Goal: Check status: Check status

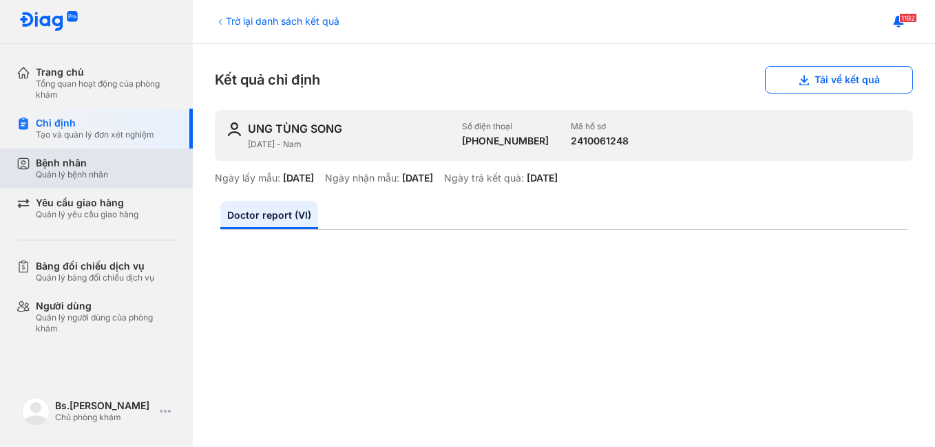
click at [108, 161] on div "Bệnh nhân" at bounding box center [72, 163] width 72 height 12
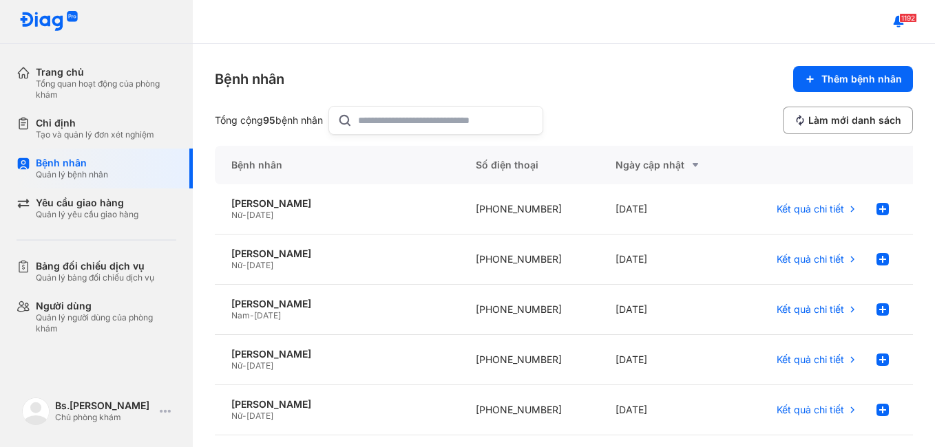
click at [491, 123] on input "text" at bounding box center [446, 121] width 176 height 28
type input "****"
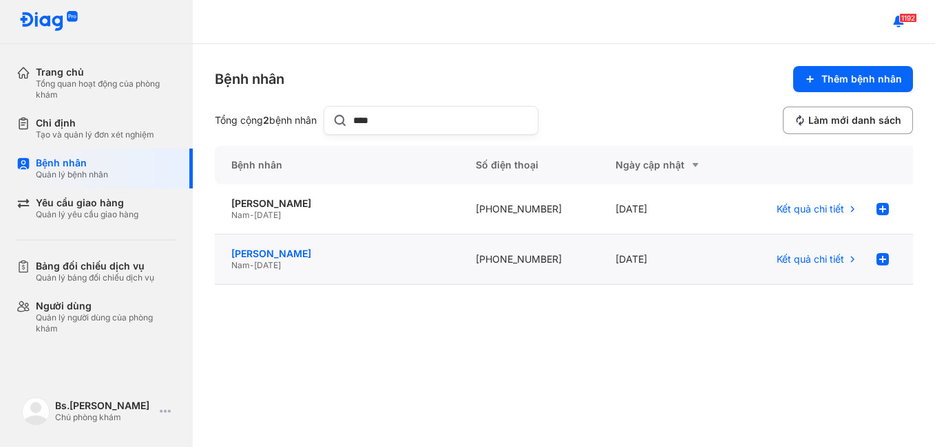
click at [327, 251] on div "[PERSON_NAME]" at bounding box center [336, 254] width 211 height 12
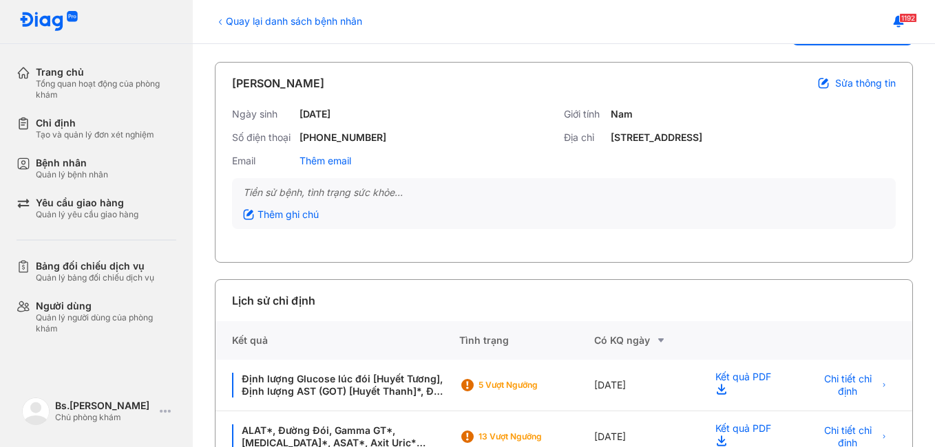
scroll to position [137, 0]
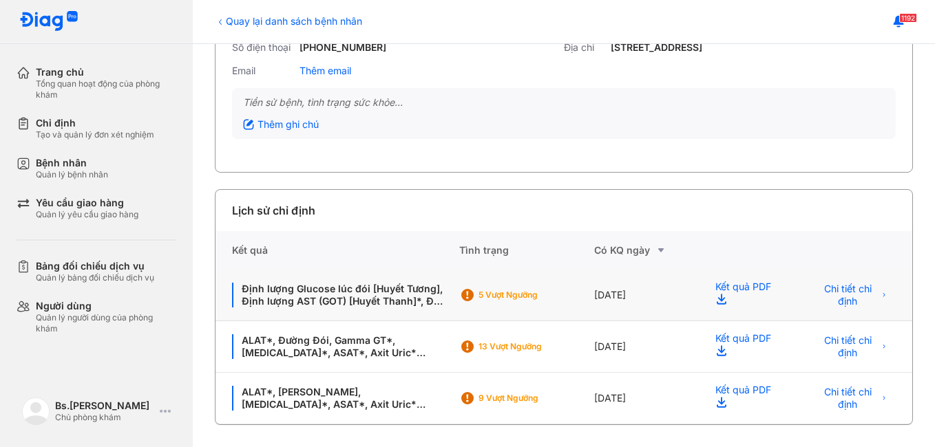
click at [631, 290] on div "02/07/2025" at bounding box center [646, 296] width 105 height 52
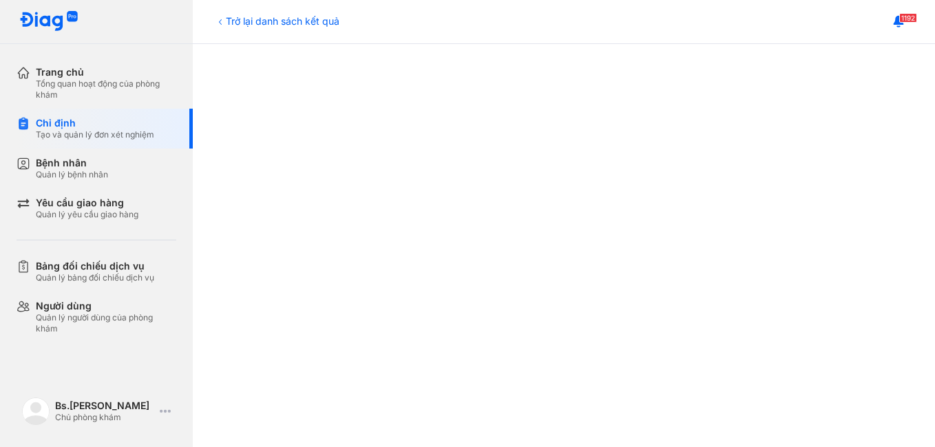
scroll to position [438, 0]
